Goal: Check status: Check status

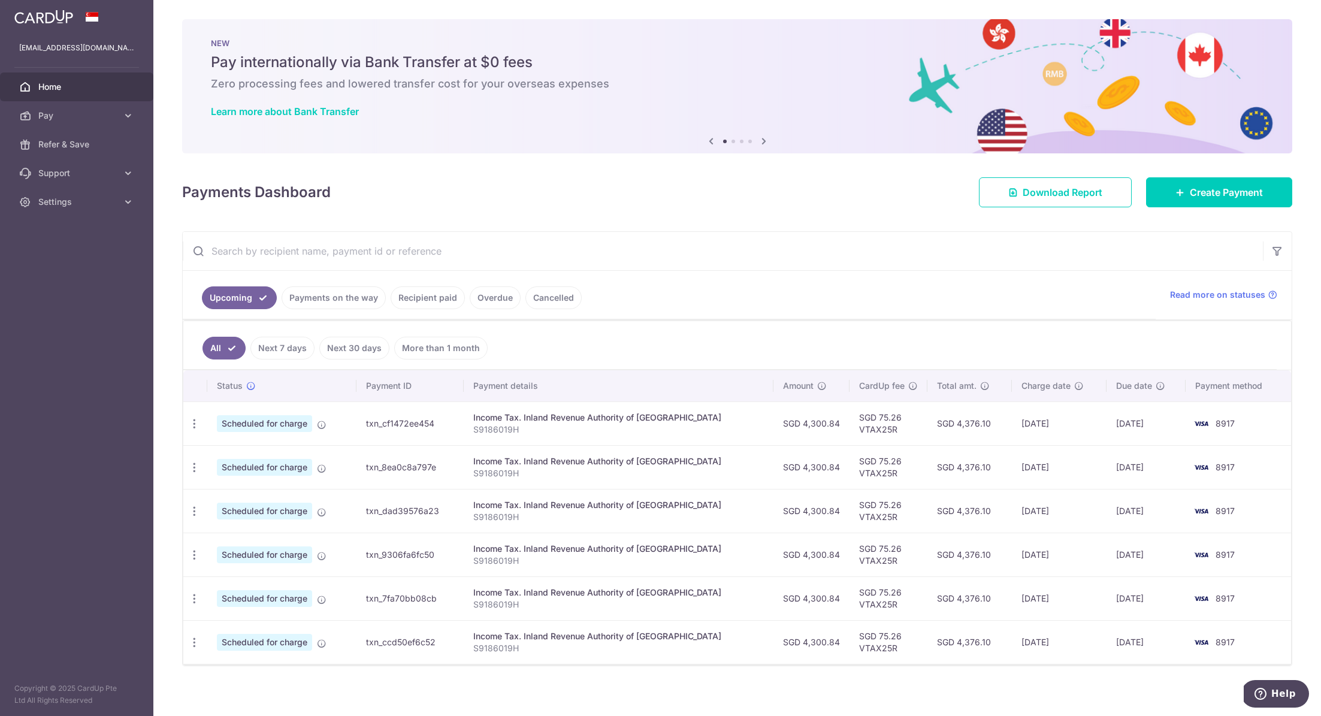
click at [319, 301] on link "Payments on the way" at bounding box center [334, 297] width 104 height 23
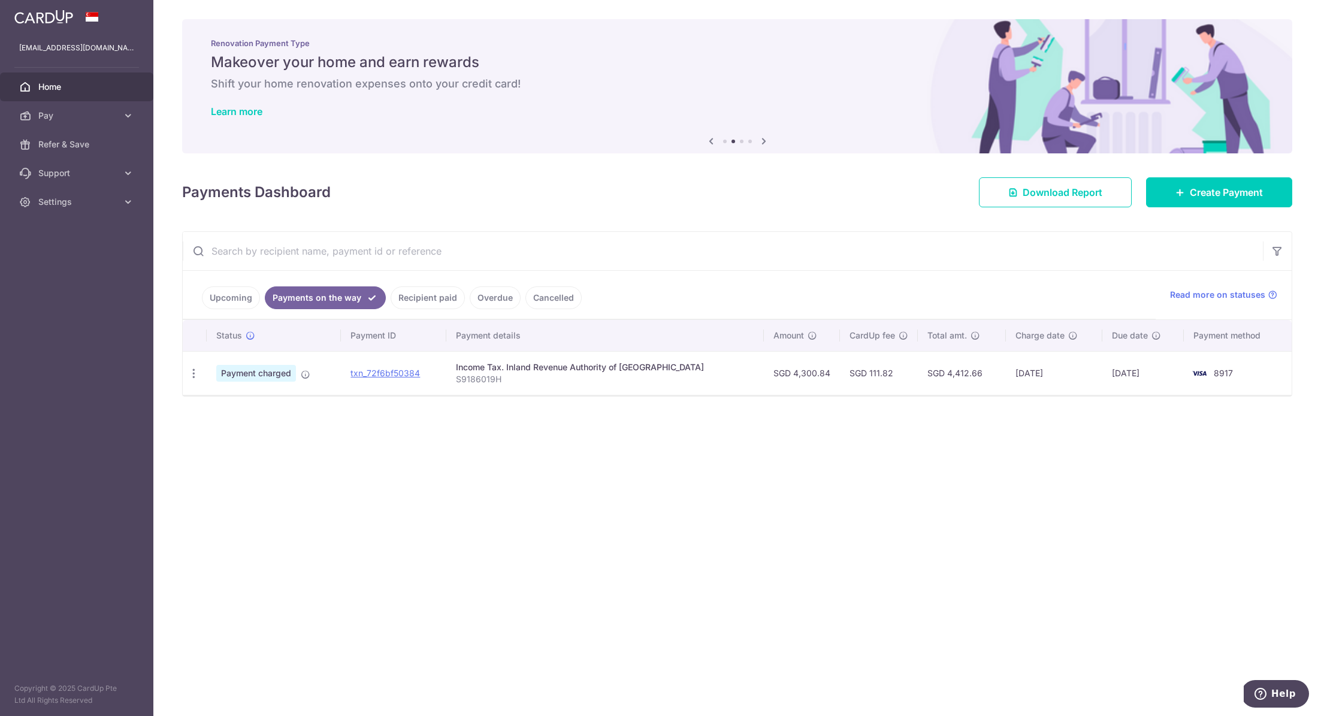
click at [490, 300] on link "Overdue" at bounding box center [495, 297] width 51 height 23
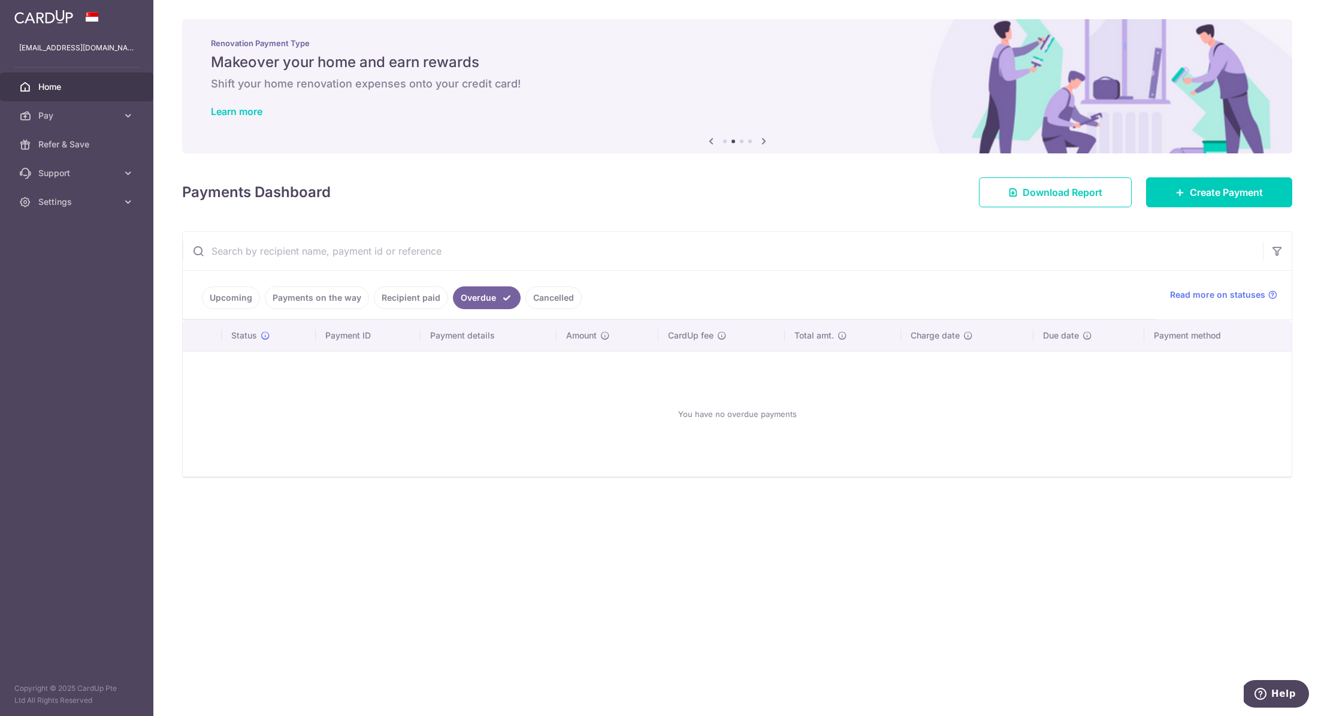
click at [546, 297] on link "Cancelled" at bounding box center [554, 297] width 56 height 23
